Goal: Information Seeking & Learning: Learn about a topic

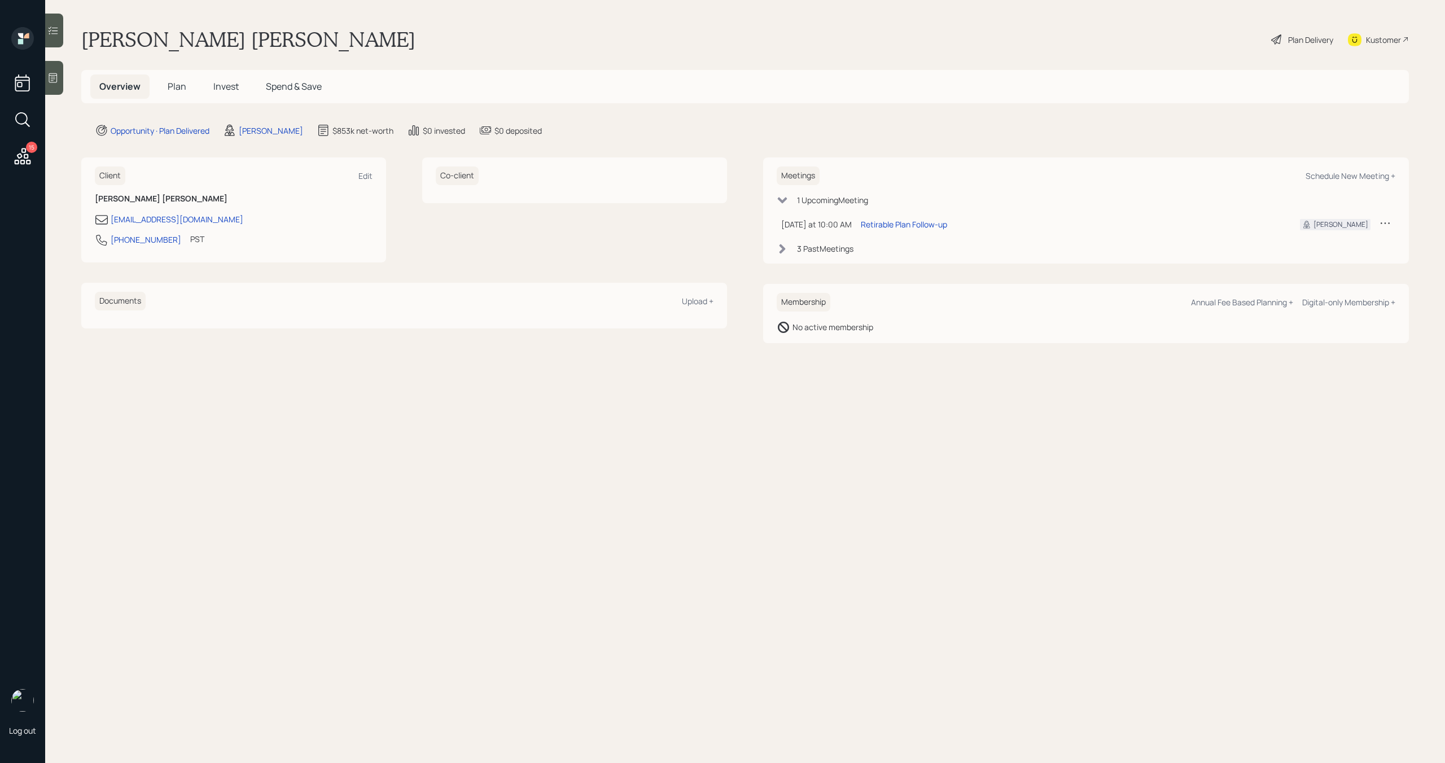
click at [180, 86] on span "Plan" at bounding box center [177, 86] width 19 height 12
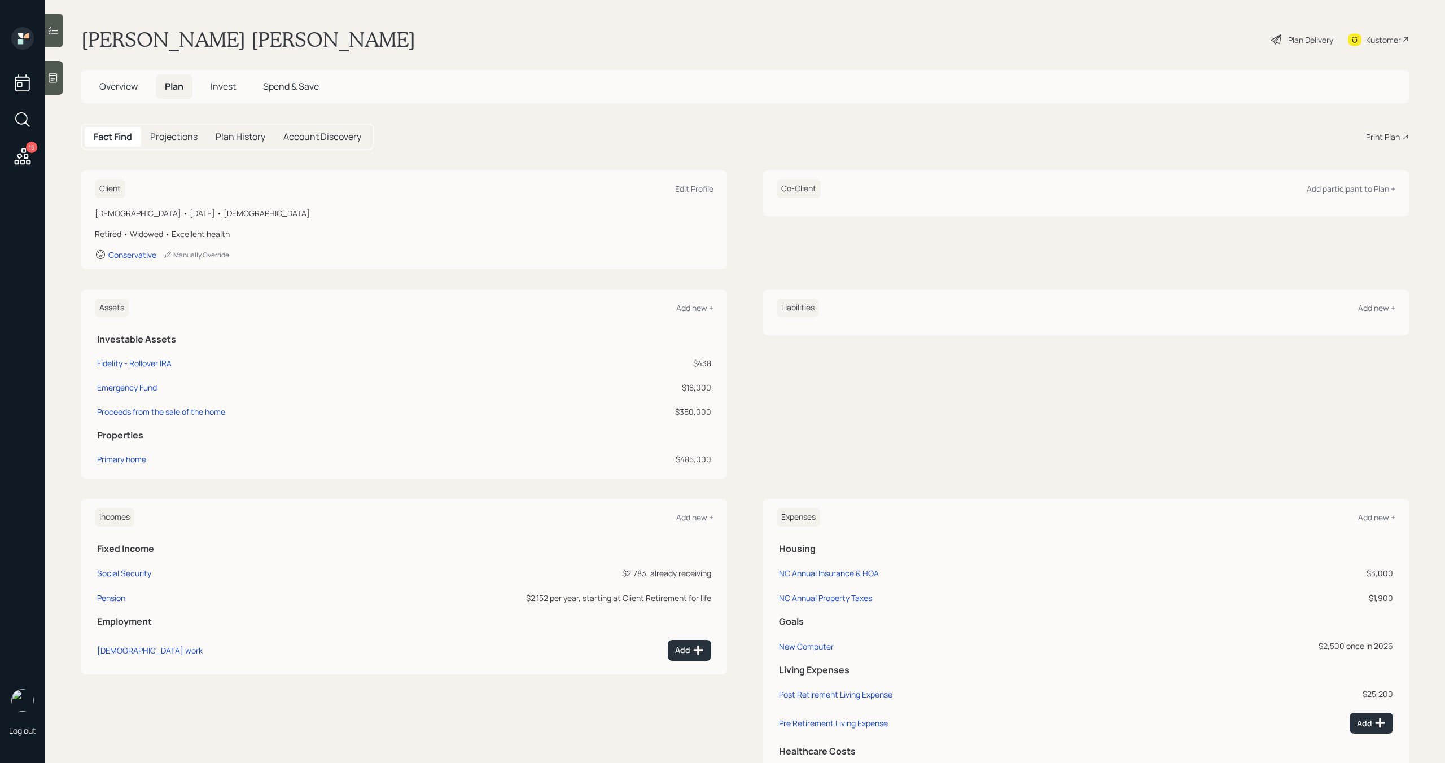
click at [218, 85] on span "Invest" at bounding box center [223, 86] width 25 height 12
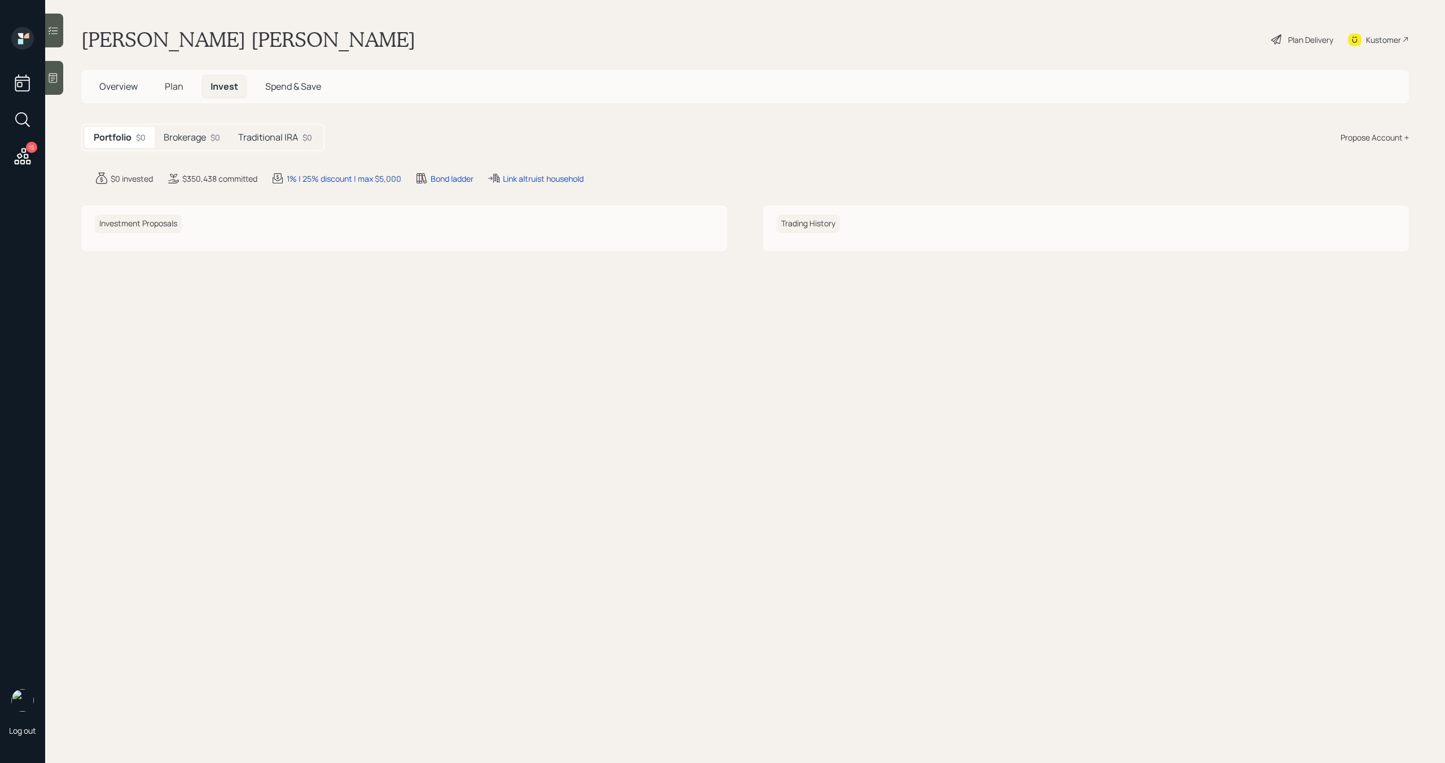
click at [117, 86] on span "Overview" at bounding box center [118, 86] width 38 height 12
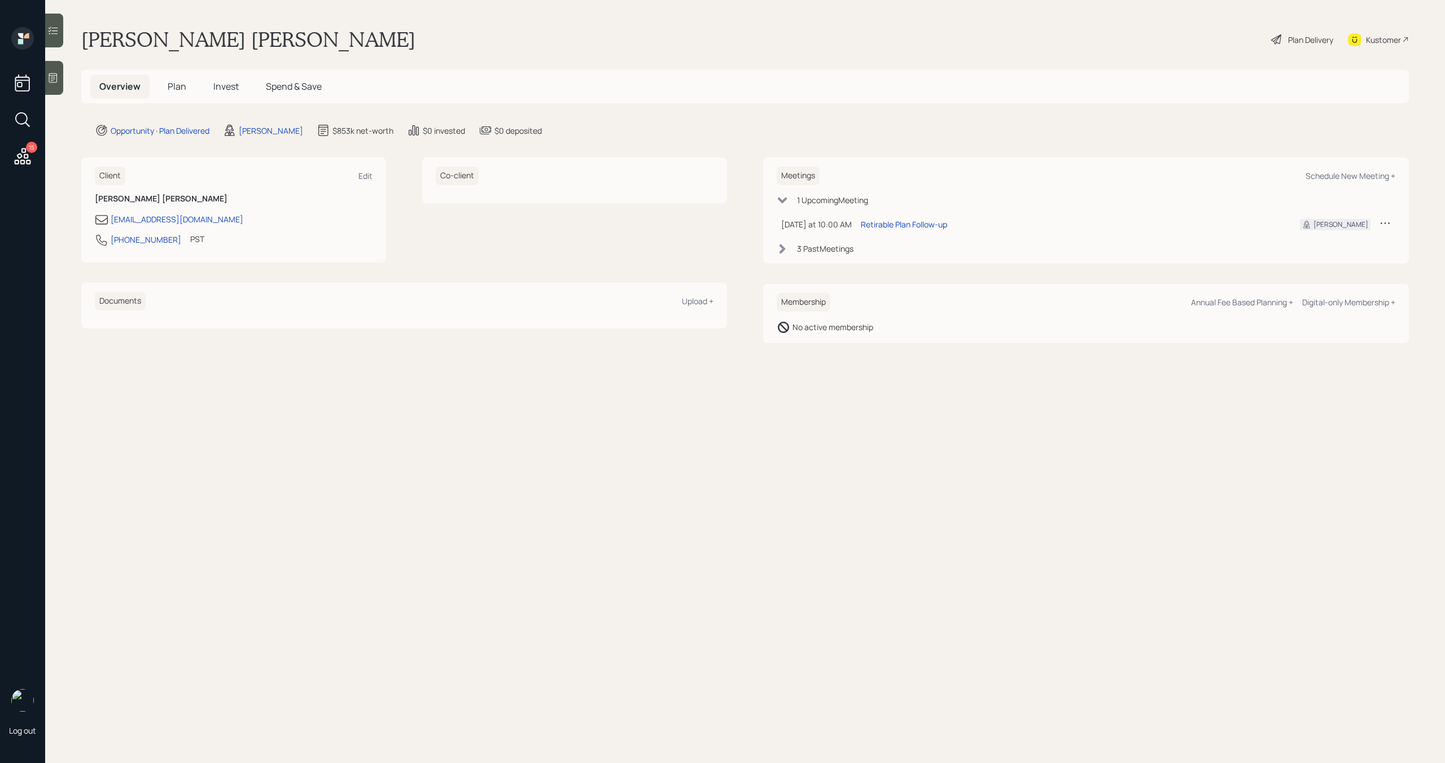
click at [216, 90] on span "Invest" at bounding box center [225, 86] width 25 height 12
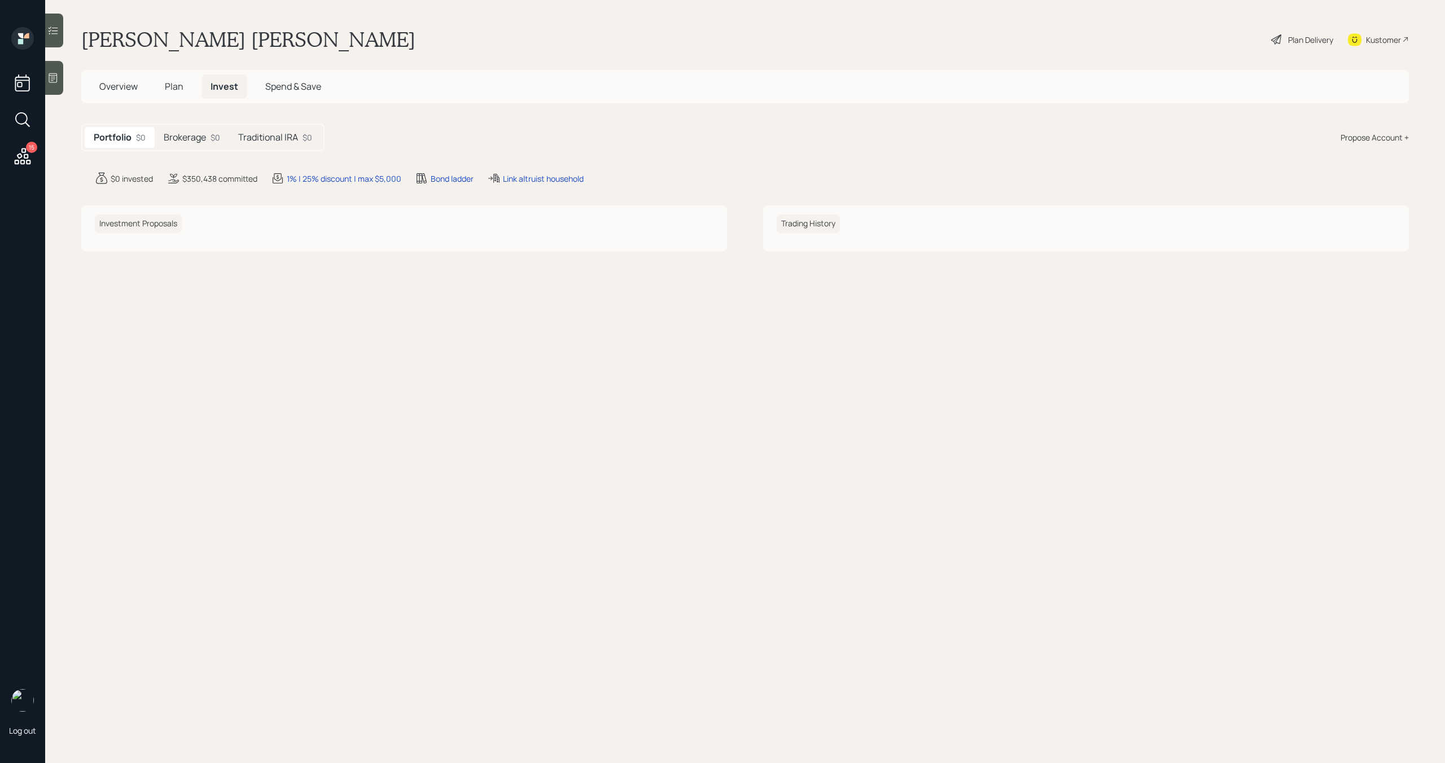
click at [201, 129] on div "Brokerage $0" at bounding box center [192, 137] width 75 height 21
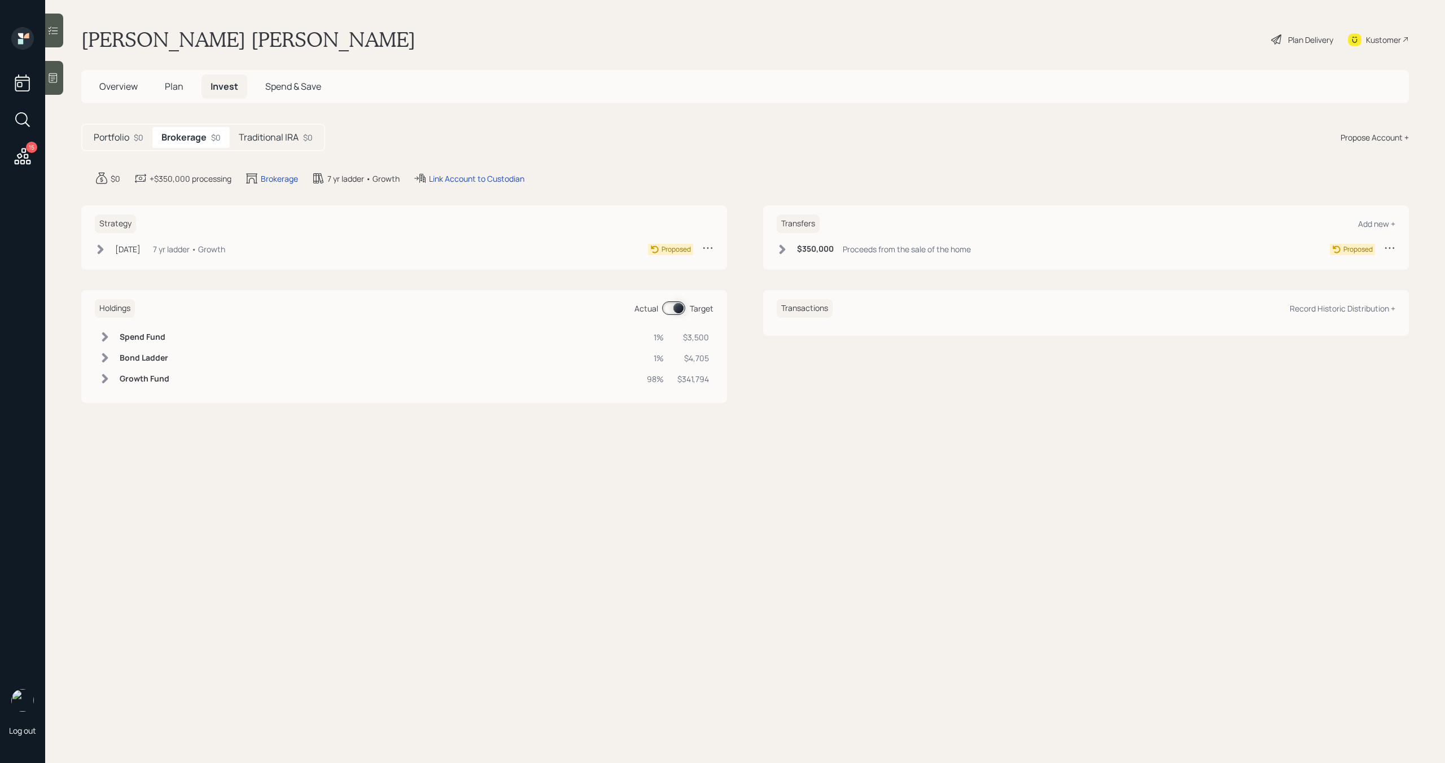
click at [279, 133] on h5 "Traditional IRA" at bounding box center [269, 137] width 60 height 11
click at [186, 146] on div "Brokerage $0" at bounding box center [189, 137] width 75 height 21
click at [178, 90] on span "Plan" at bounding box center [174, 86] width 19 height 12
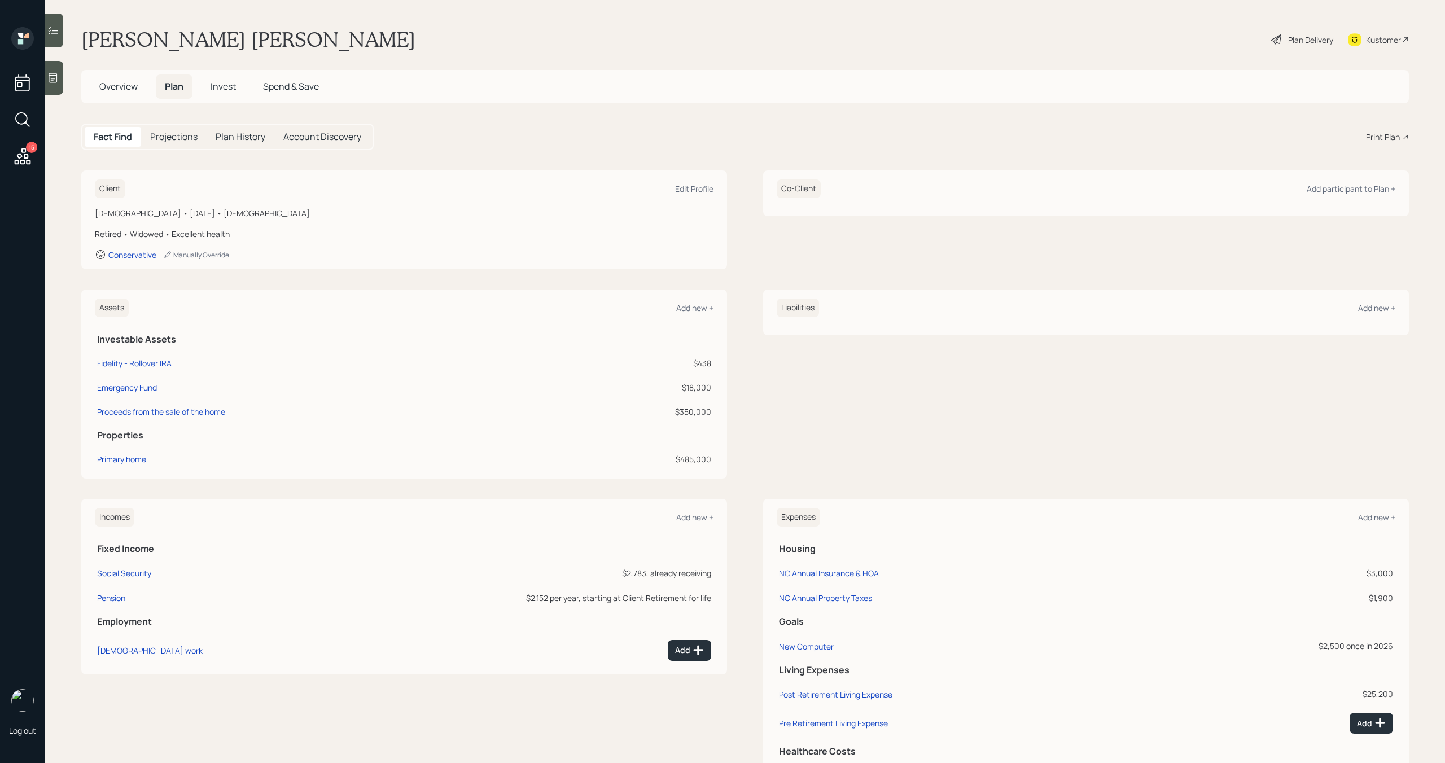
click at [238, 94] on h5 "Invest" at bounding box center [223, 87] width 43 height 24
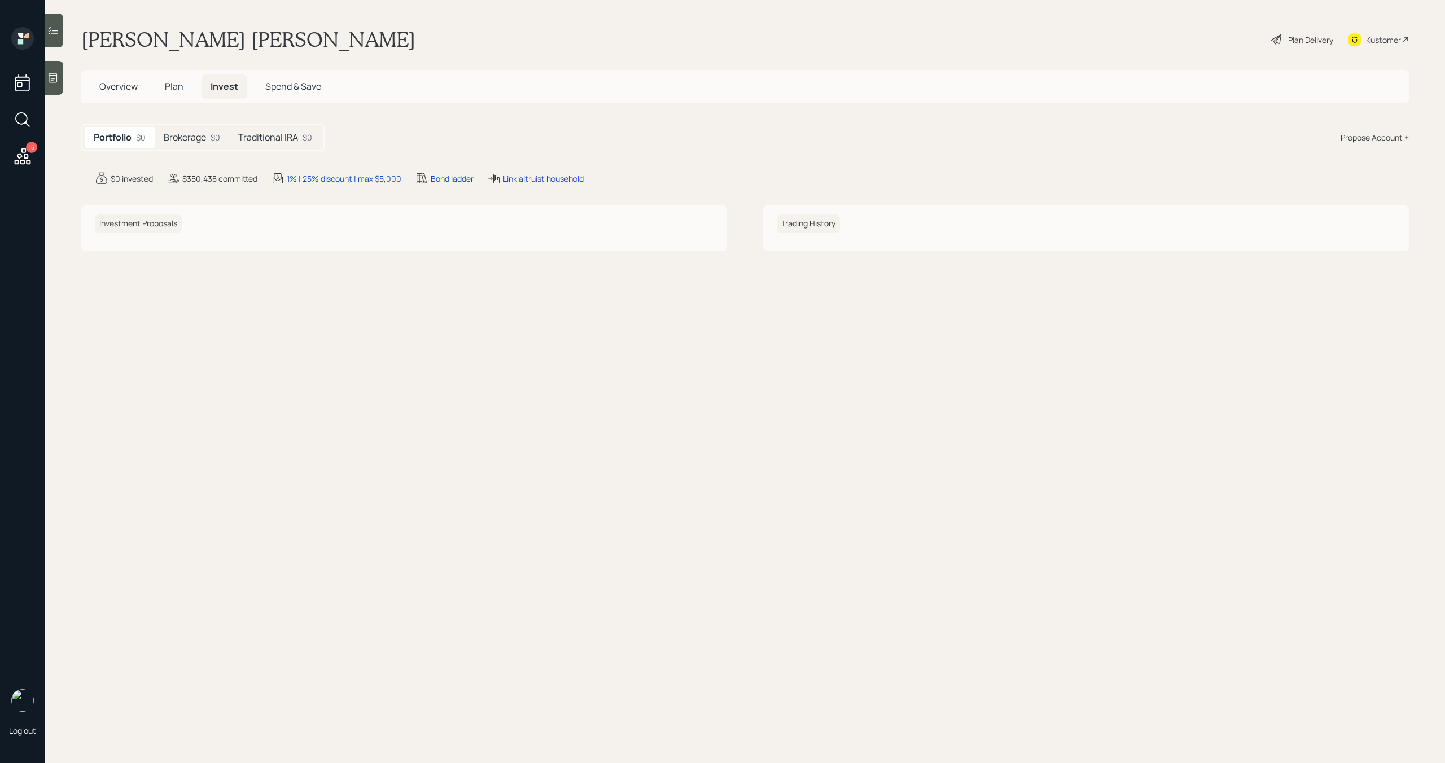
click at [200, 133] on h5 "Brokerage" at bounding box center [185, 137] width 42 height 11
